Goal: Book appointment/travel/reservation

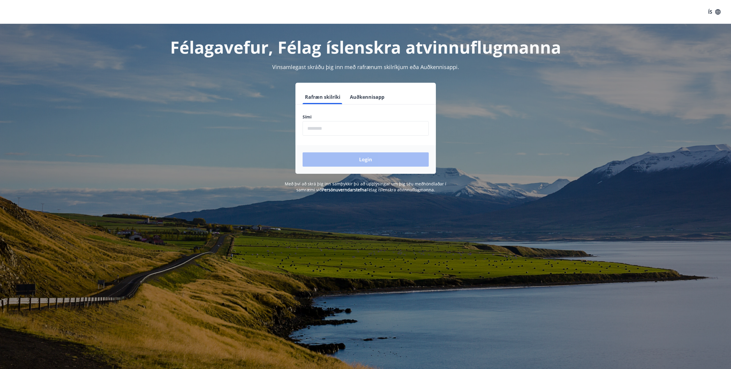
click at [339, 134] on input "phone" at bounding box center [366, 128] width 126 height 15
type input "********"
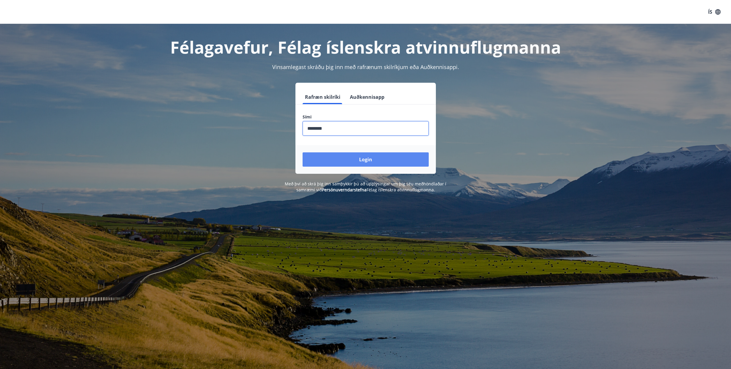
click at [367, 162] on button "Login" at bounding box center [366, 159] width 126 height 14
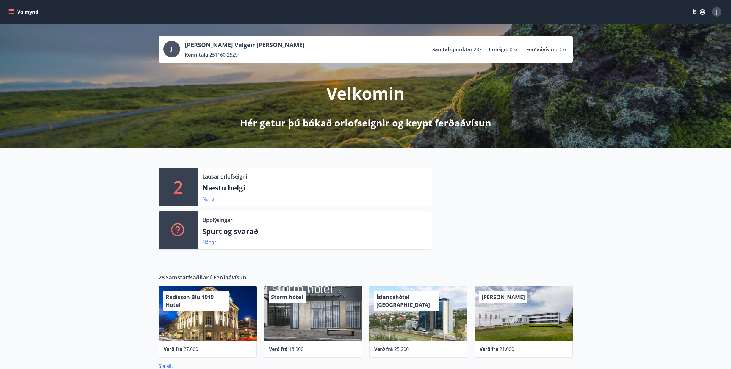
click at [209, 198] on link "Nánar" at bounding box center [209, 199] width 14 height 7
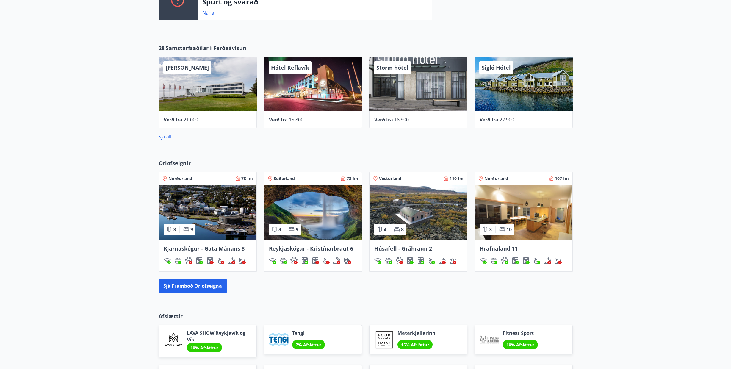
scroll to position [238, 0]
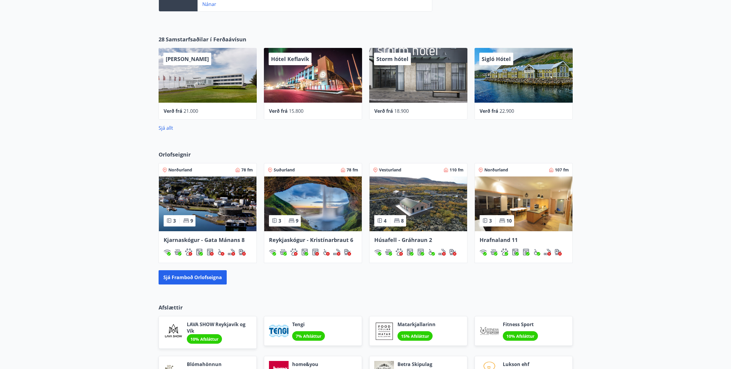
click at [332, 210] on img at bounding box center [313, 203] width 98 height 55
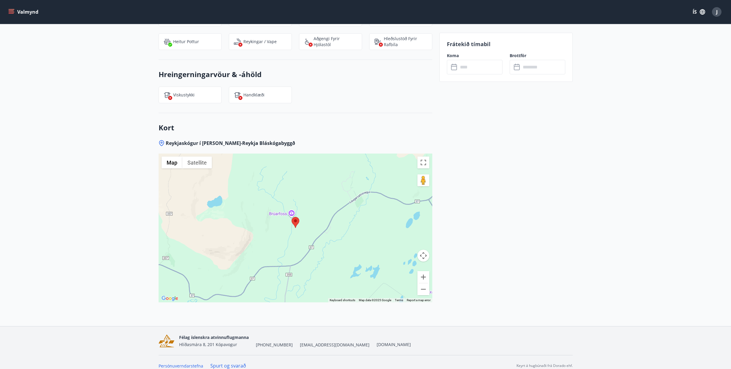
scroll to position [131, 0]
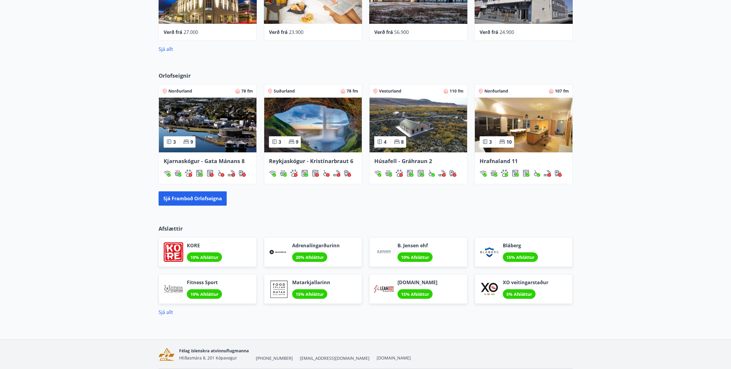
scroll to position [338, 0]
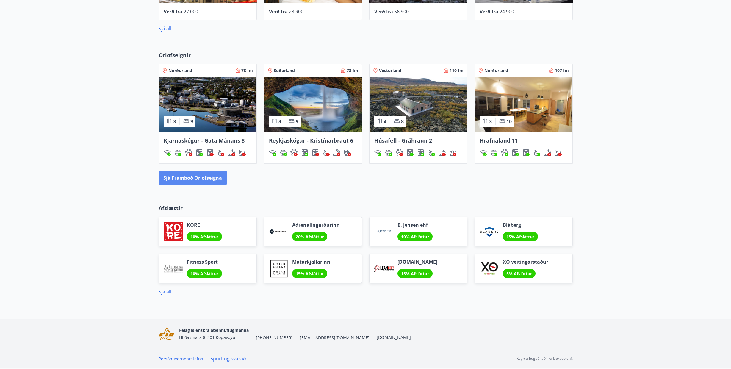
click at [189, 179] on button "Sjá framboð orlofseigna" at bounding box center [193, 178] width 68 height 14
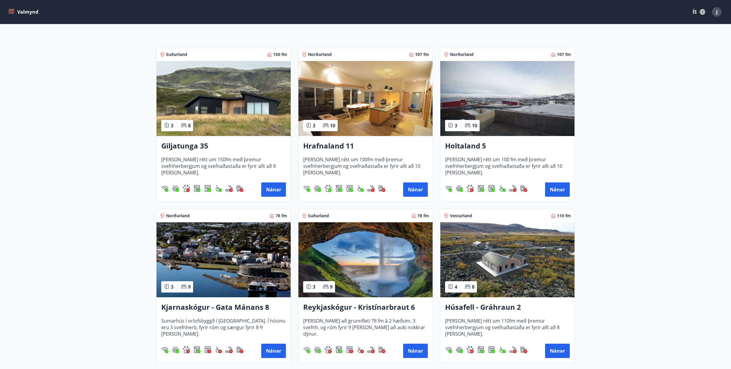
scroll to position [79, 0]
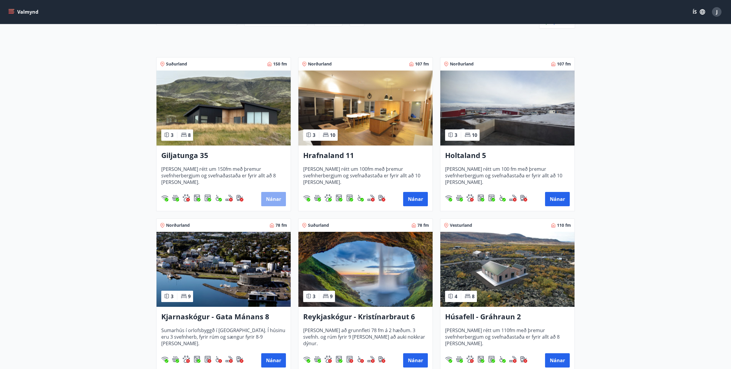
click at [275, 196] on button "Nánar" at bounding box center [273, 199] width 25 height 14
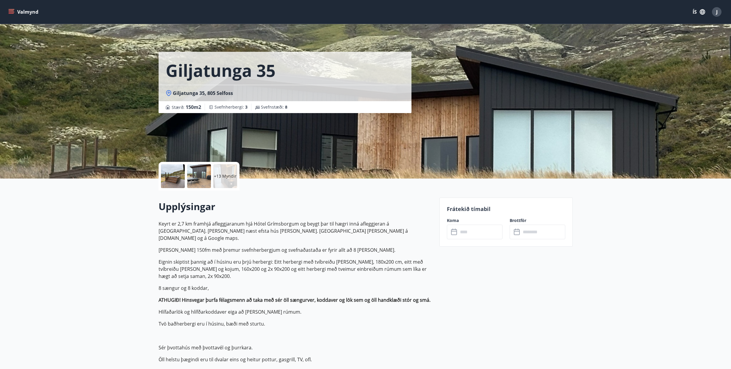
click at [465, 234] on input "text" at bounding box center [480, 232] width 44 height 15
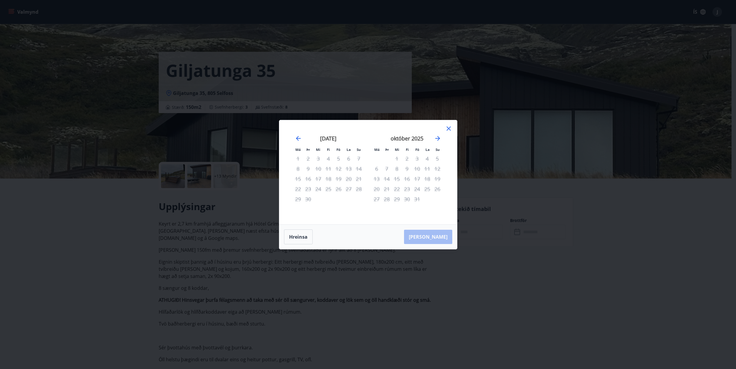
click at [330, 157] on div "4" at bounding box center [328, 159] width 10 height 10
click at [334, 159] on div "5" at bounding box center [338, 159] width 10 height 10
click at [348, 161] on div "6" at bounding box center [348, 159] width 10 height 10
click at [351, 163] on div "6" at bounding box center [348, 159] width 10 height 10
click at [439, 139] on icon "Move forward to switch to the next month." at bounding box center [437, 138] width 7 height 7
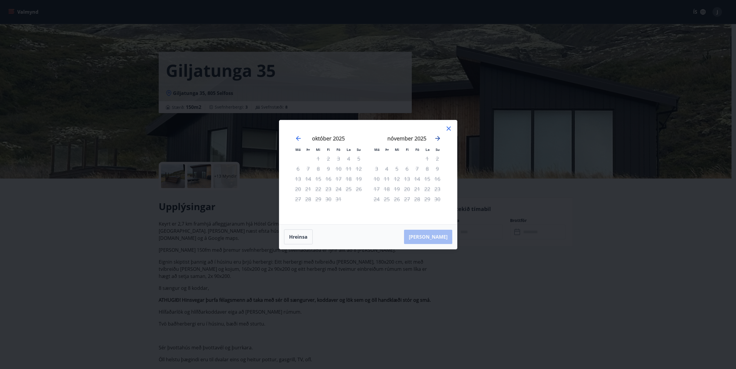
click at [439, 139] on icon "Move forward to switch to the next month." at bounding box center [437, 138] width 7 height 7
click at [295, 236] on button "Hreinsa" at bounding box center [298, 236] width 29 height 15
click at [297, 138] on icon "Move backward to switch to the previous month." at bounding box center [298, 138] width 5 height 5
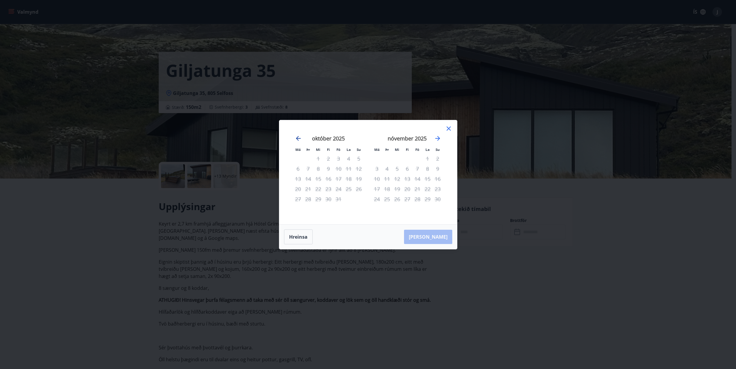
click at [297, 138] on icon "Move backward to switch to the previous month." at bounding box center [298, 138] width 5 height 5
click at [436, 137] on icon "Move forward to switch to the next month." at bounding box center [437, 138] width 7 height 7
click at [441, 240] on div "[PERSON_NAME]" at bounding box center [368, 237] width 178 height 24
click at [358, 157] on div "7" at bounding box center [359, 159] width 10 height 10
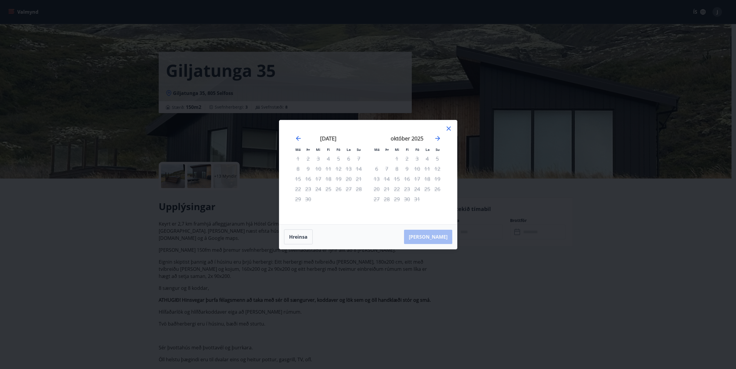
click at [349, 157] on div "6" at bounding box center [348, 159] width 10 height 10
click at [348, 161] on div "6" at bounding box center [348, 159] width 10 height 10
click at [447, 128] on icon at bounding box center [448, 128] width 7 height 7
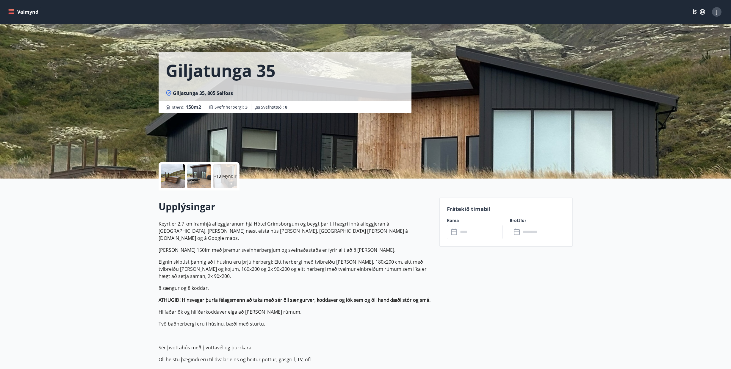
click at [21, 10] on button "Valmynd" at bounding box center [24, 12] width 34 height 11
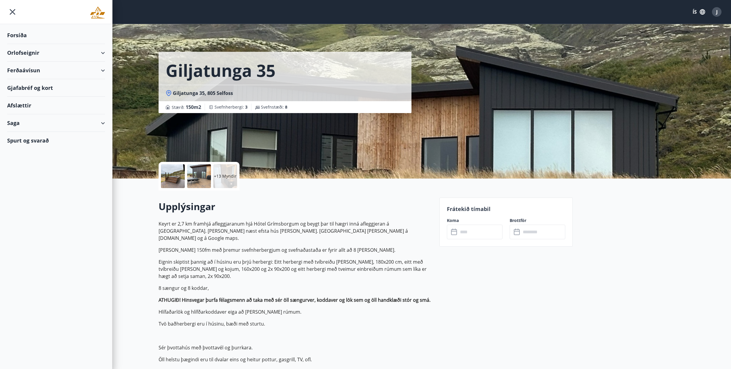
click at [20, 38] on div "Forsíða" at bounding box center [56, 35] width 98 height 18
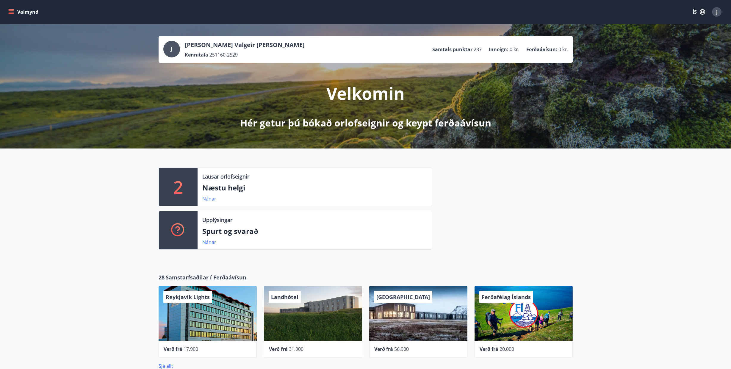
click at [210, 199] on link "Nánar" at bounding box center [209, 199] width 14 height 7
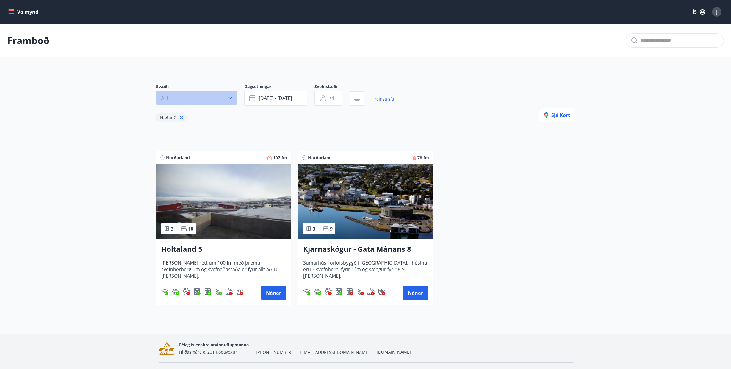
click at [228, 97] on icon "button" at bounding box center [230, 98] width 6 height 6
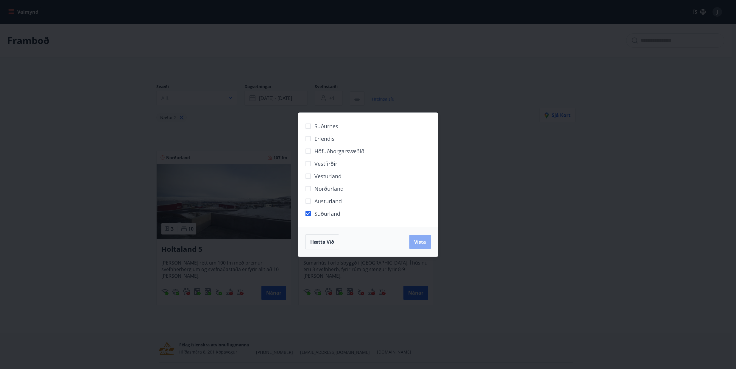
click at [423, 238] on button "Vista" at bounding box center [419, 242] width 21 height 14
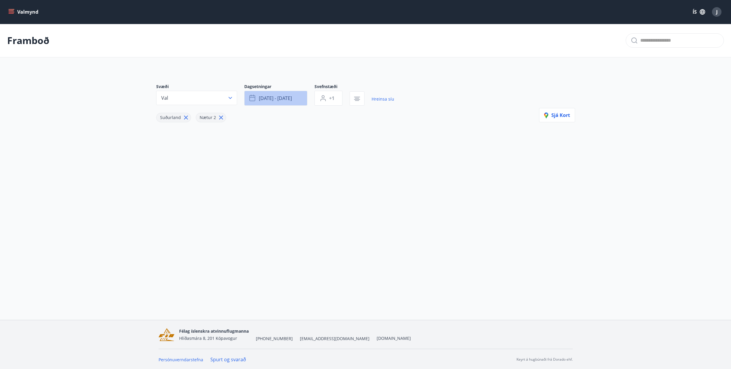
click at [290, 95] on span "[DATE] - [DATE]" at bounding box center [275, 98] width 33 height 7
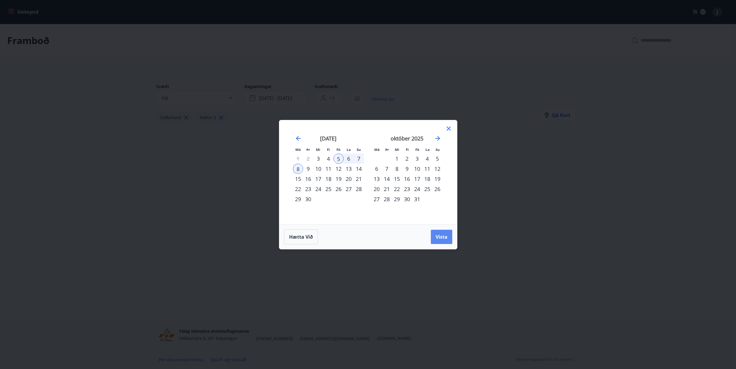
click at [442, 236] on span "Vista" at bounding box center [441, 237] width 12 height 7
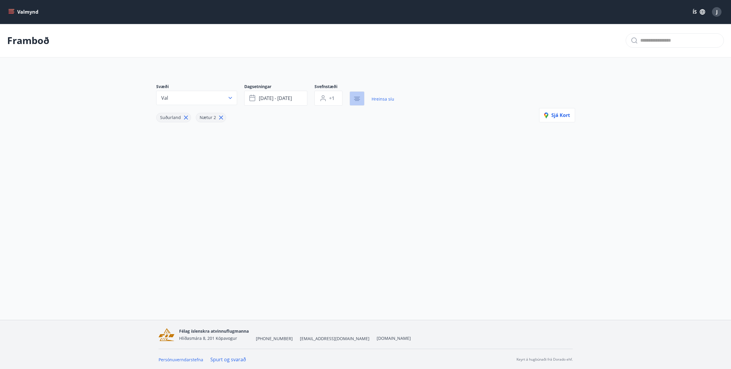
click at [359, 97] on icon "button" at bounding box center [357, 97] width 6 height 1
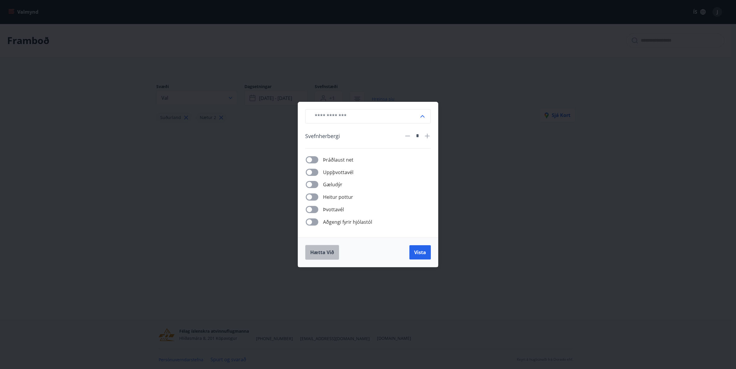
click at [324, 252] on span "Hætta við" at bounding box center [322, 252] width 24 height 7
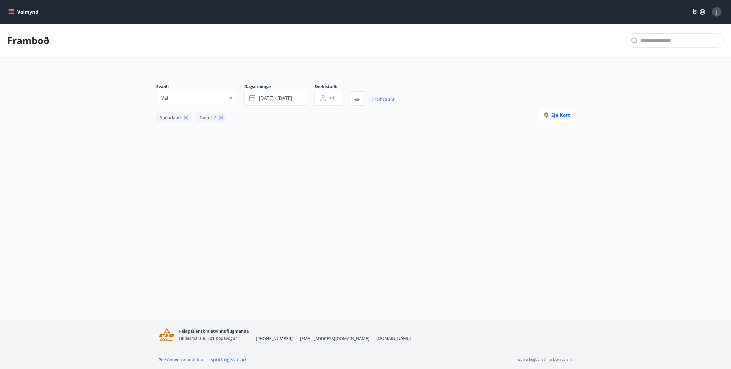
drag, startPoint x: 90, startPoint y: 168, endPoint x: 90, endPoint y: 160, distance: 7.8
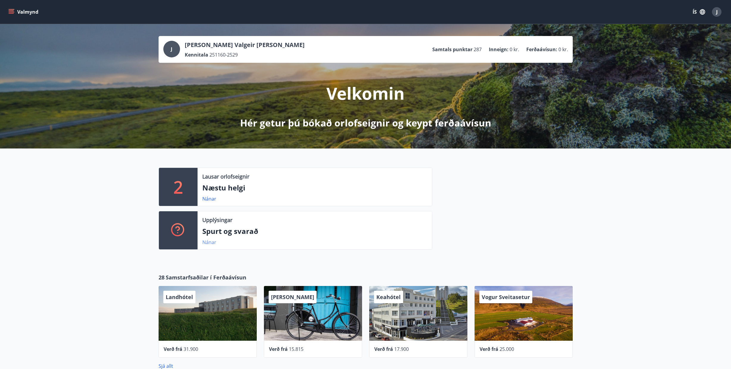
click at [210, 242] on link "Nánar" at bounding box center [209, 242] width 14 height 7
